Goal: Obtain resource: Download file/media

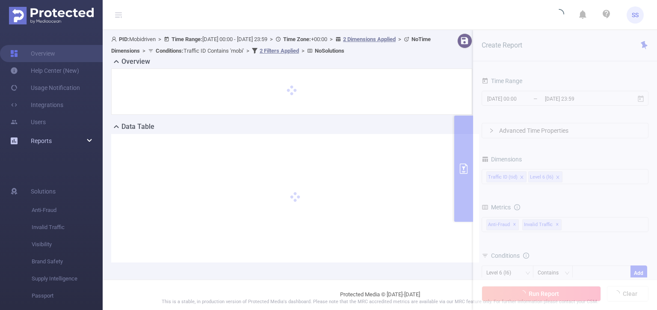
click at [77, 139] on div "Reports" at bounding box center [51, 140] width 103 height 17
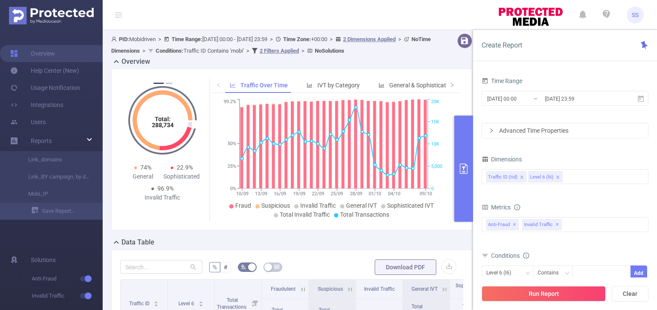
click at [439, 65] on div "Overview" at bounding box center [295, 62] width 368 height 12
click at [470, 133] on button "primary" at bounding box center [463, 168] width 19 height 106
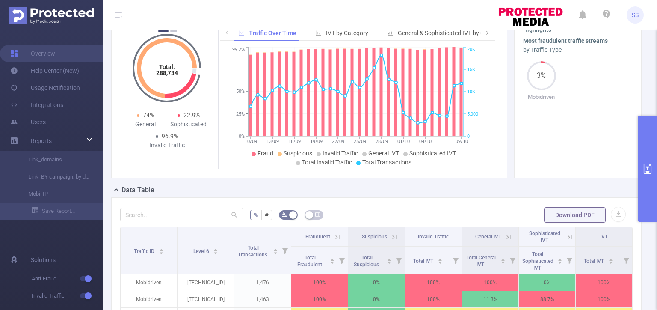
scroll to position [86, 0]
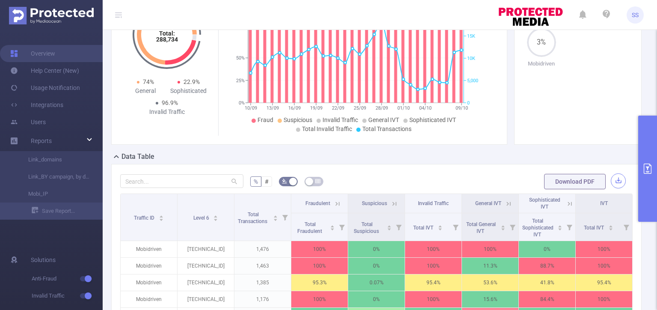
click at [611, 179] on button "button" at bounding box center [618, 180] width 15 height 15
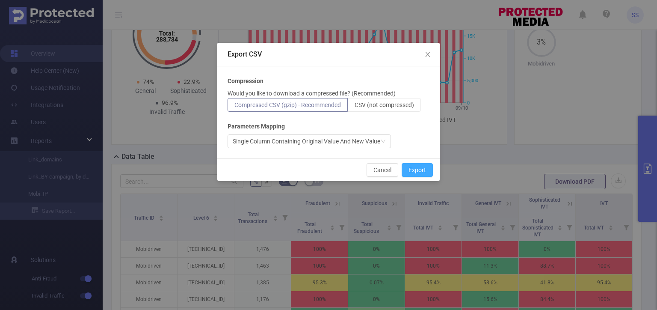
click at [420, 166] on button "Export" at bounding box center [417, 170] width 31 height 14
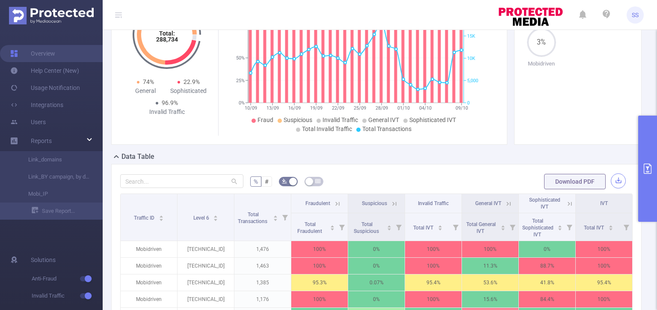
click at [615, 181] on button "button" at bounding box center [618, 180] width 15 height 15
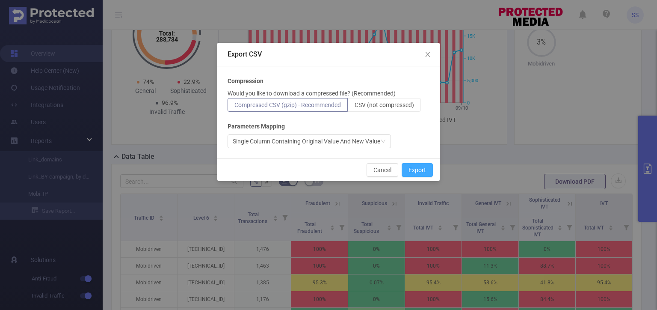
click at [421, 171] on button "Export" at bounding box center [417, 170] width 31 height 14
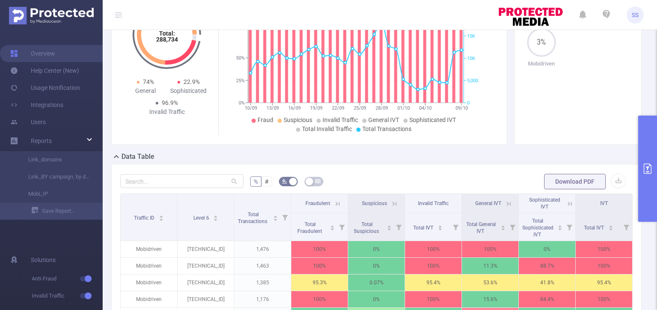
drag, startPoint x: 595, startPoint y: 83, endPoint x: 575, endPoint y: 129, distance: 50.9
click at [595, 83] on section "Most fraudulent traffic streams by Traffic Type 3% Mobidriven" at bounding box center [577, 69] width 109 height 133
click at [615, 183] on button "button" at bounding box center [618, 180] width 15 height 15
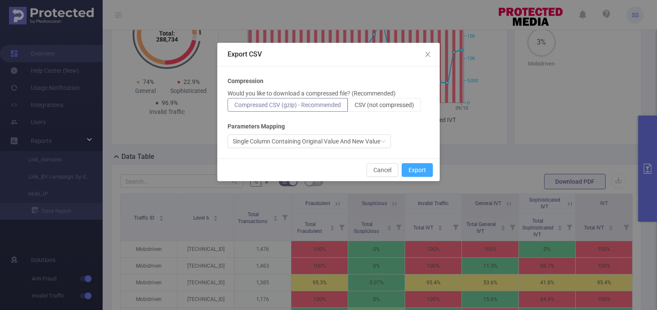
click at [424, 168] on button "Export" at bounding box center [417, 170] width 31 height 14
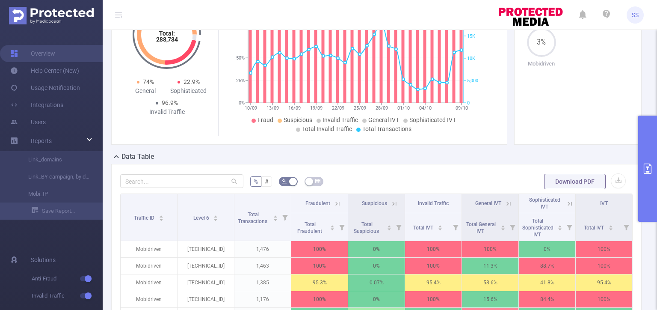
click at [599, 111] on section "Most fraudulent traffic streams by Traffic Type 3% Mobidriven" at bounding box center [577, 69] width 109 height 133
click at [618, 182] on button "button" at bounding box center [618, 180] width 15 height 15
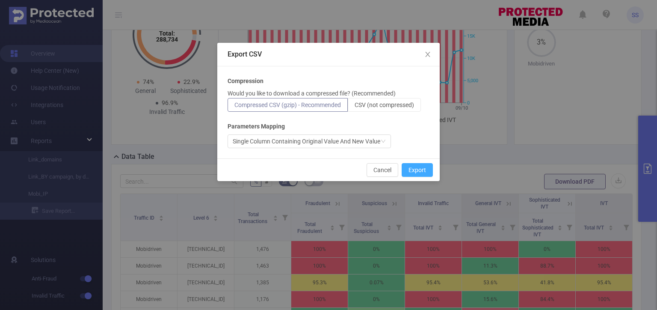
click at [425, 173] on button "Export" at bounding box center [417, 170] width 31 height 14
